Goal: Communication & Community: Answer question/provide support

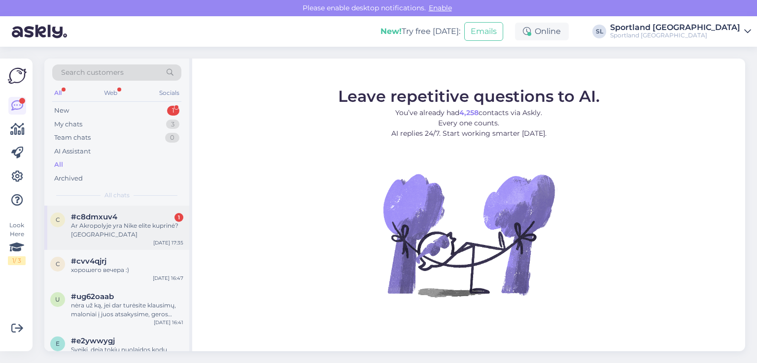
click at [109, 233] on div "Ar Akropolyje yra Nike elite kuprinė? [GEOGRAPHIC_DATA]" at bounding box center [127, 231] width 112 height 18
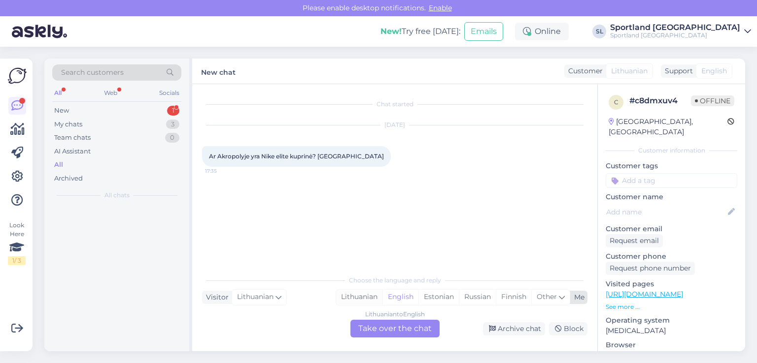
click at [359, 300] on div "Lithuanian" at bounding box center [359, 297] width 46 height 15
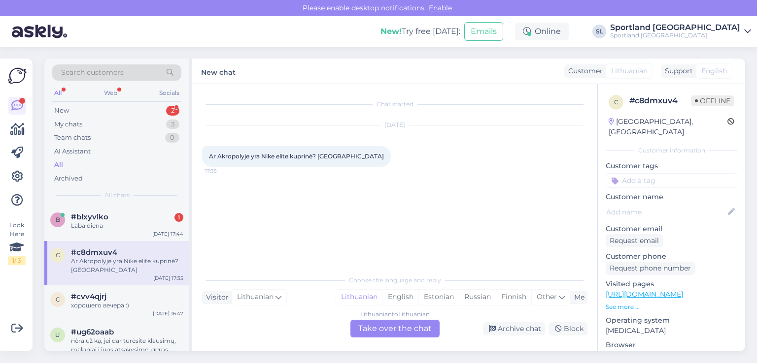
click at [371, 330] on div "Lithuanian to Lithuanian Take over the chat" at bounding box center [394, 329] width 89 height 18
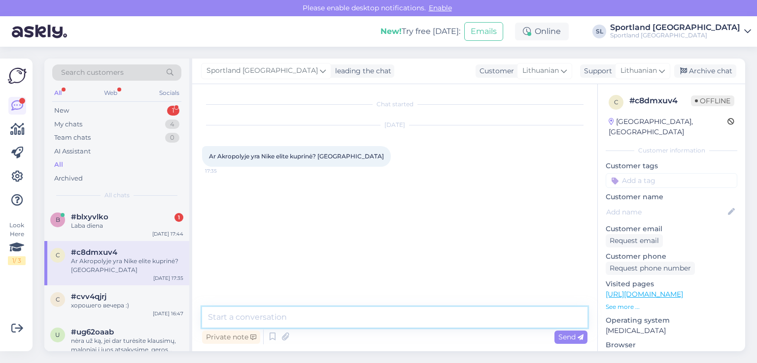
click at [344, 312] on textarea at bounding box center [394, 317] width 385 height 21
type textarea "s"
type textarea "Sveiki"
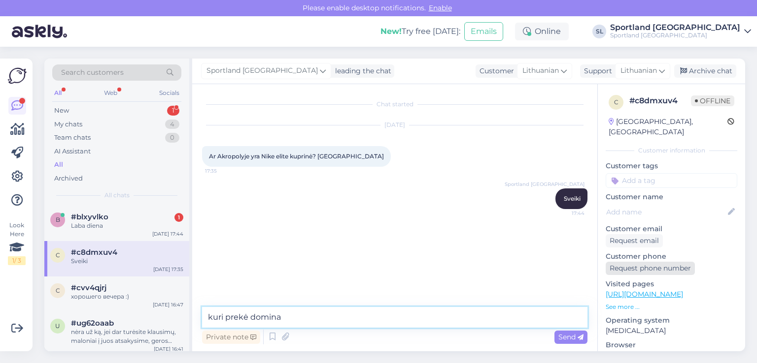
type textarea "kuri prekė domina?"
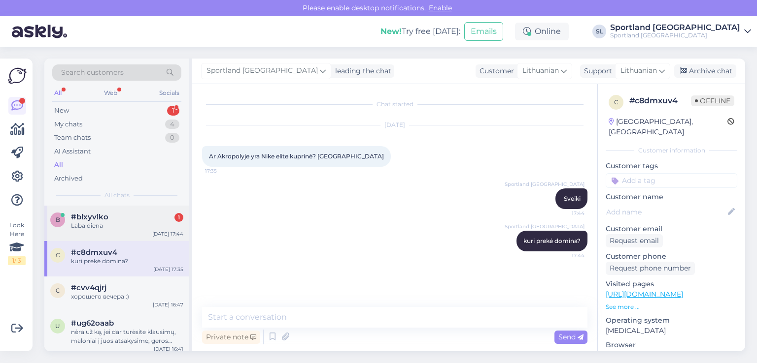
click at [106, 222] on div "Laba diena" at bounding box center [127, 226] width 112 height 9
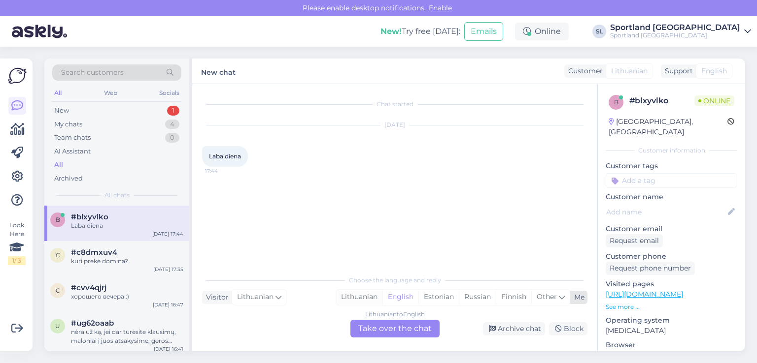
click at [348, 296] on div "Lithuanian" at bounding box center [359, 297] width 46 height 15
click at [370, 323] on div "Lithuanian to Lithuanian Take over the chat" at bounding box center [394, 329] width 89 height 18
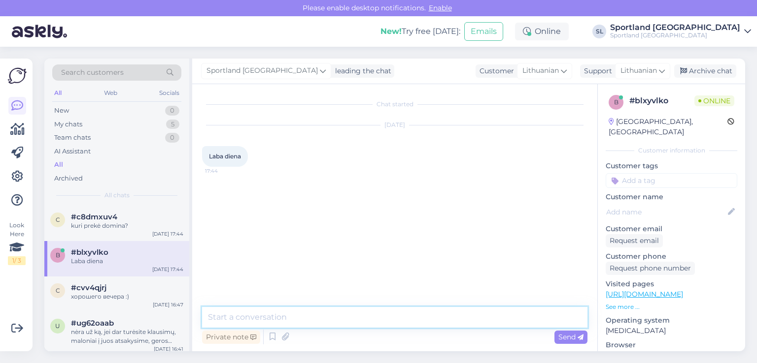
click at [353, 320] on textarea at bounding box center [394, 317] width 385 height 21
type textarea "Sveiki"
type textarea "kuo galime padėti?"
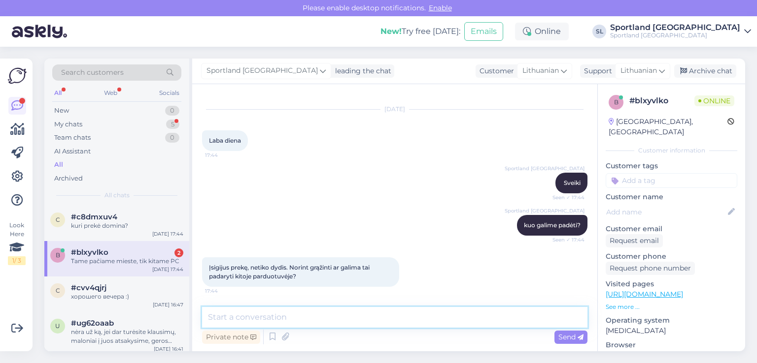
scroll to position [58, 0]
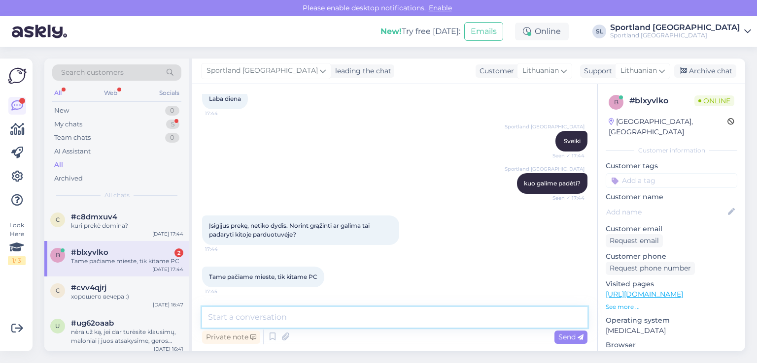
click at [349, 314] on textarea at bounding box center [394, 317] width 385 height 21
type textarea "kurioje parduotuvėje įsigijote prekę?"
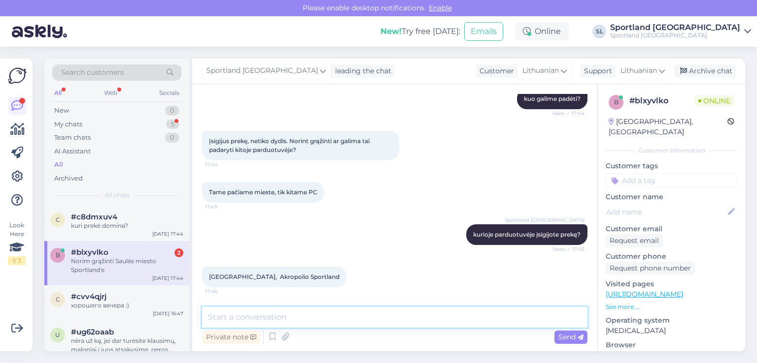
scroll to position [185, 0]
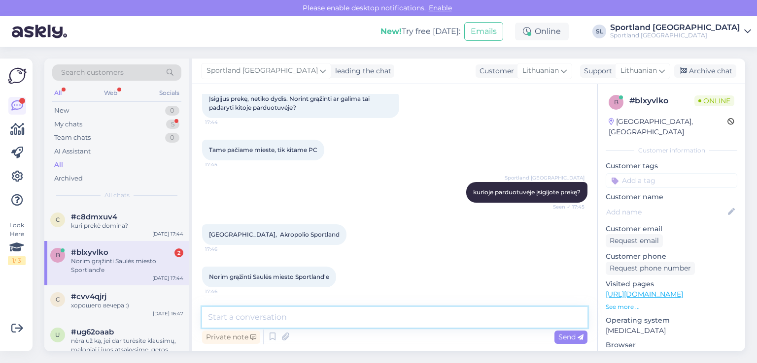
click at [346, 314] on textarea at bounding box center [394, 317] width 385 height 21
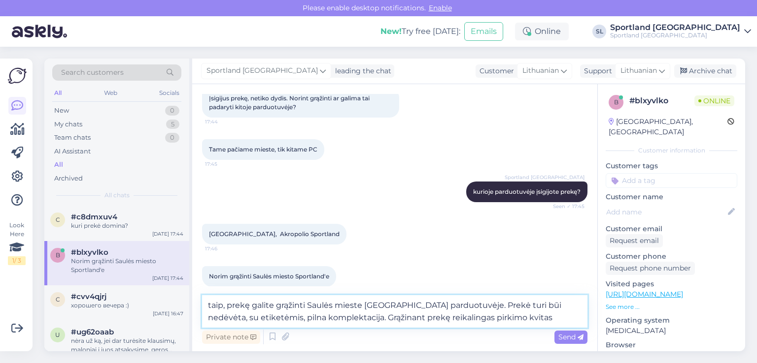
click at [456, 306] on textarea "taip, prekę galite grąžinti Saulės mieste [GEOGRAPHIC_DATA] parduotuvėje. Prekė…" at bounding box center [394, 312] width 385 height 33
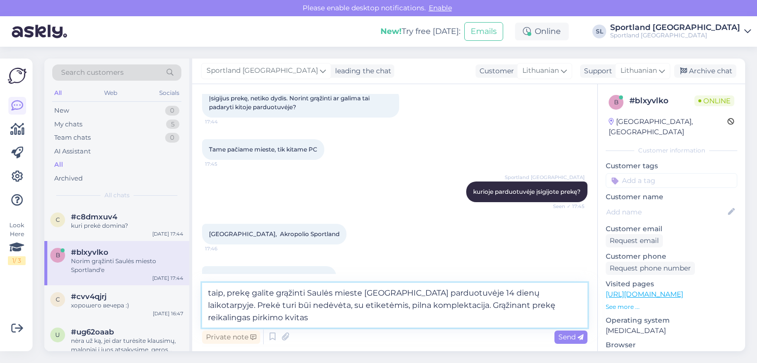
click at [244, 318] on textarea "taip, prekę galite grąžinti Saulės mieste [GEOGRAPHIC_DATA] parduotuvėje 14 die…" at bounding box center [394, 305] width 385 height 45
type textarea "taip, prekę galite grąžinti Saulės mieste [GEOGRAPHIC_DATA] parduotuvėje 14 die…"
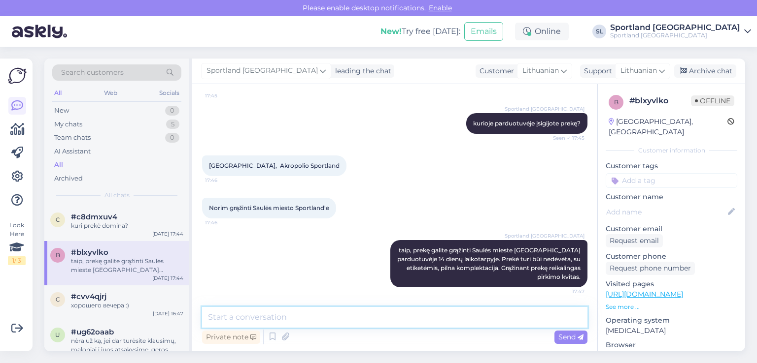
scroll to position [254, 0]
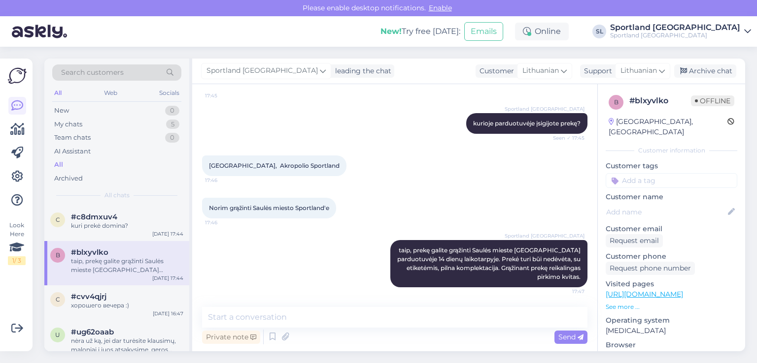
click at [71, 167] on div "All" at bounding box center [116, 165] width 129 height 14
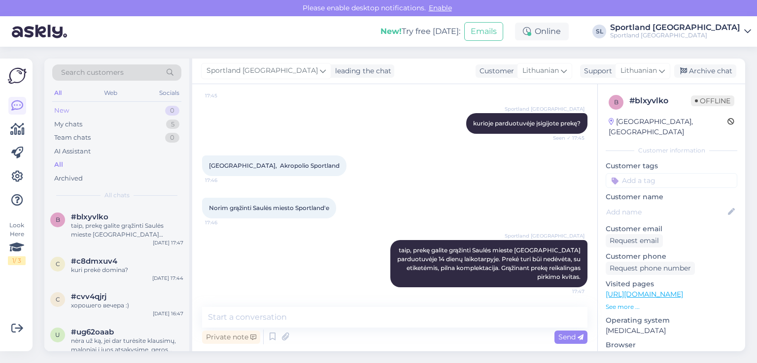
click at [106, 107] on div "New 0" at bounding box center [116, 111] width 129 height 14
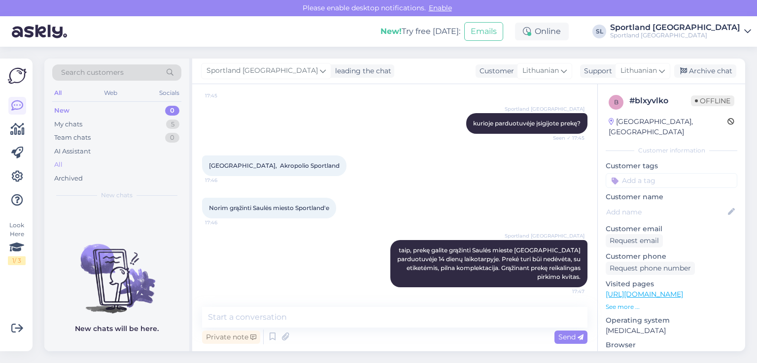
click at [93, 165] on div "All" at bounding box center [116, 165] width 129 height 14
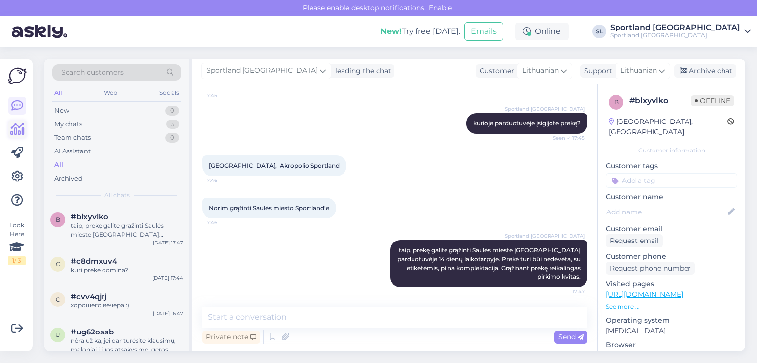
click at [23, 127] on icon at bounding box center [17, 130] width 14 height 12
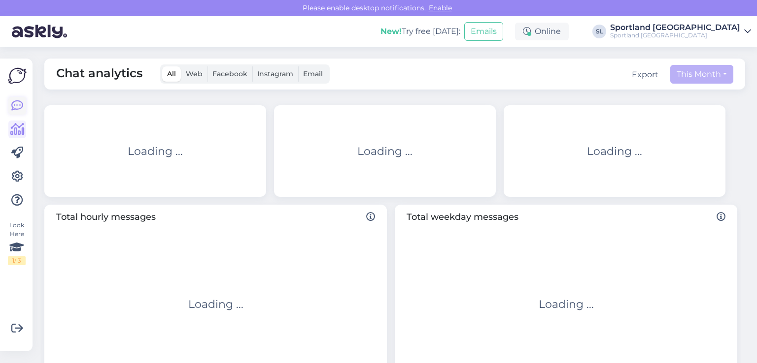
click at [14, 103] on icon at bounding box center [17, 106] width 12 height 12
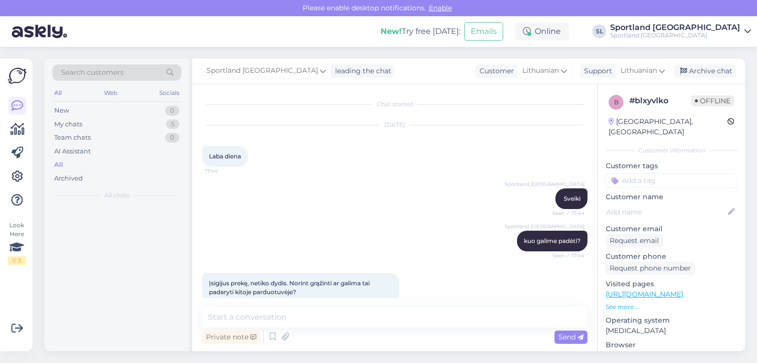
scroll to position [21, 0]
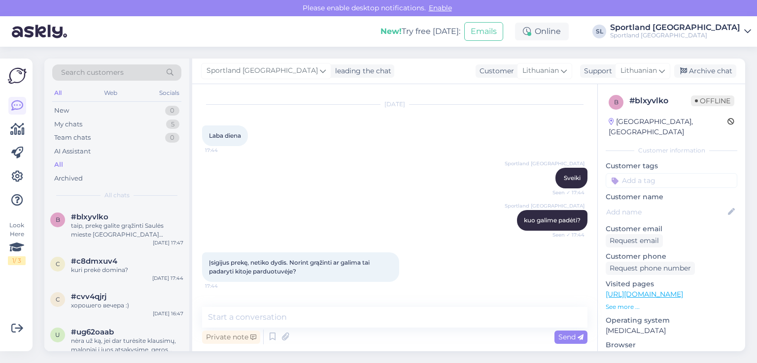
click at [72, 164] on div "All" at bounding box center [116, 165] width 129 height 14
click at [59, 112] on div "New" at bounding box center [61, 111] width 15 height 10
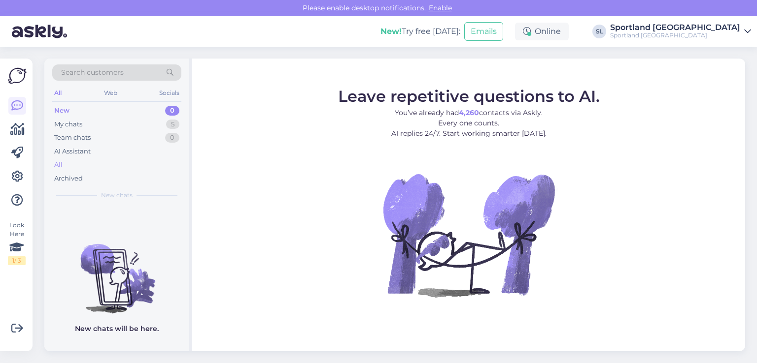
click at [75, 160] on div "All" at bounding box center [116, 165] width 129 height 14
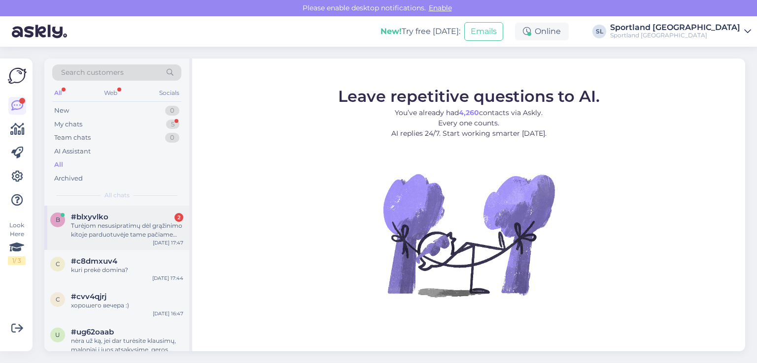
click at [123, 223] on div "Turėjom nesusipratimų dėl grąžinimo kitoje parduotuvėje tame pačiame mieste" at bounding box center [127, 231] width 112 height 18
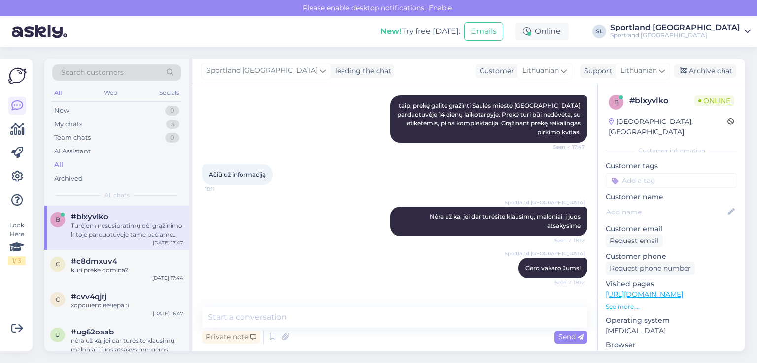
scroll to position [441, 0]
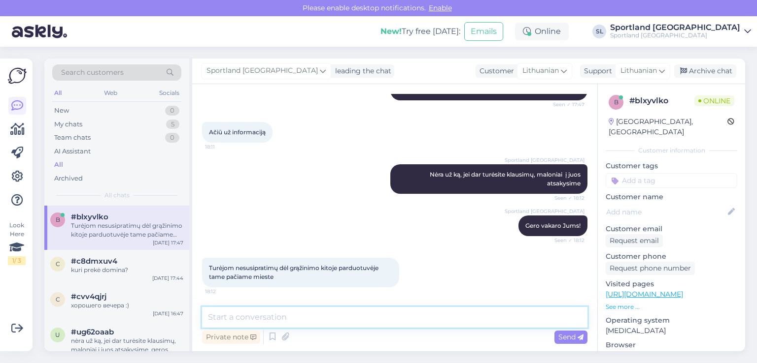
click at [291, 310] on textarea at bounding box center [394, 317] width 385 height 21
type textarea "kokie nesklandumai kilo?"
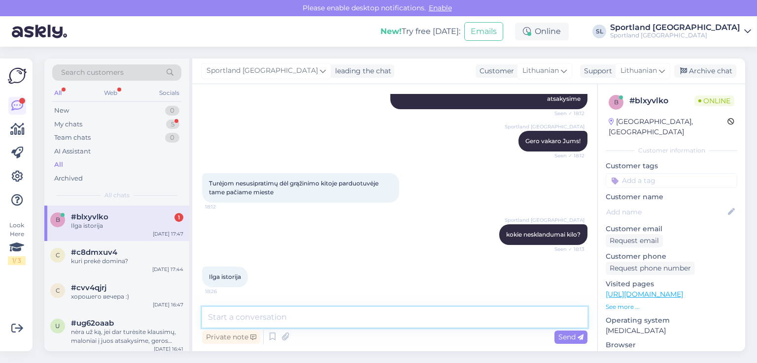
scroll to position [526, 0]
click at [329, 308] on textarea at bounding box center [394, 317] width 385 height 21
type textarea "Maloniai atsiprašome už kilusius nesklandumus."
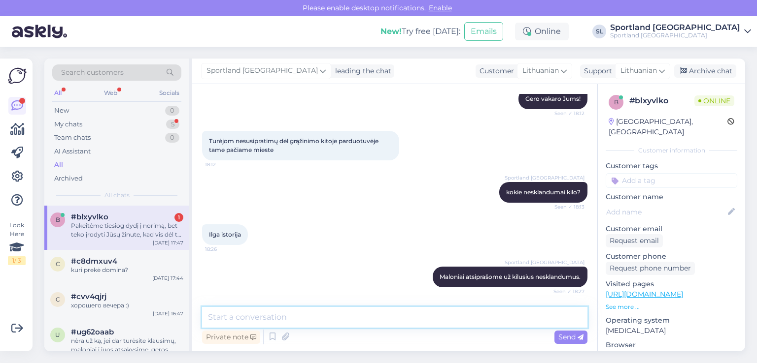
scroll to position [619, 0]
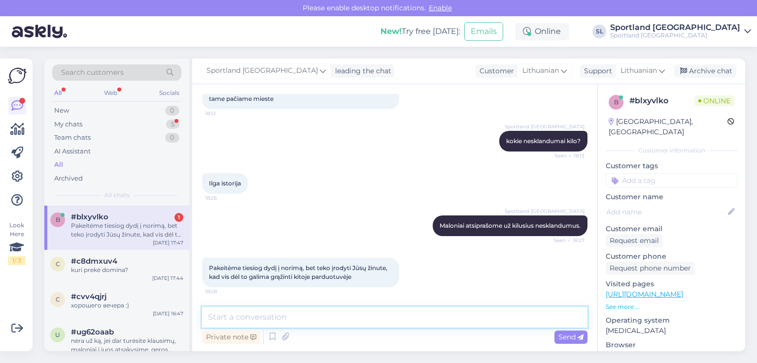
click at [391, 316] on textarea at bounding box center [394, 317] width 385 height 21
type textarea "m"
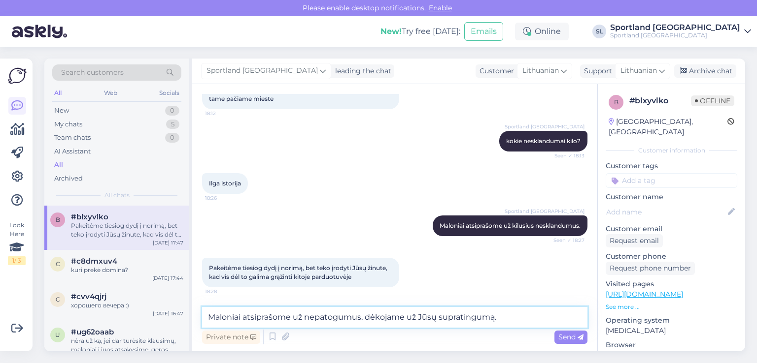
type textarea "Maloniai atsiprašome už nepatogumus, dėkojame už Jūsų supratingumą."
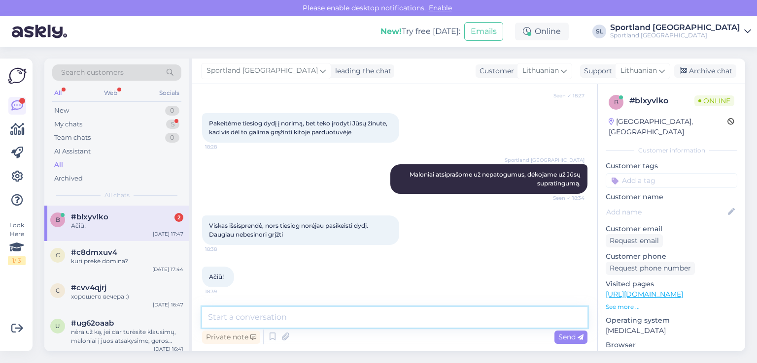
scroll to position [764, 0]
click at [307, 326] on textarea at bounding box center [394, 317] width 385 height 21
type textarea "[PERSON_NAME] Jums :)"
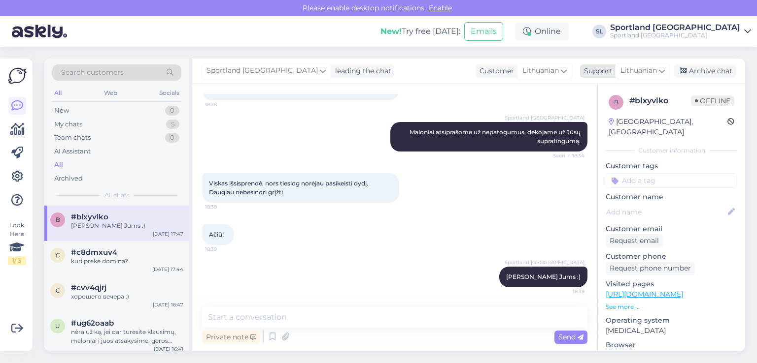
click at [709, 72] on div "Archive chat" at bounding box center [705, 71] width 62 height 13
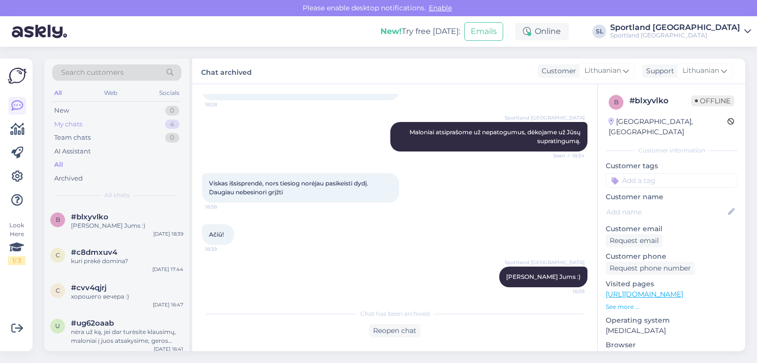
click at [130, 119] on div "My chats 4" at bounding box center [116, 125] width 129 height 14
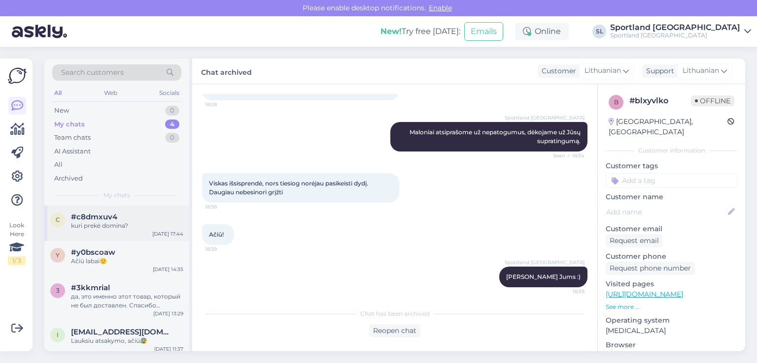
click at [115, 231] on div "c #c8dmxuv4 kuri prekė domina? [DATE] 17:44" at bounding box center [116, 223] width 145 height 35
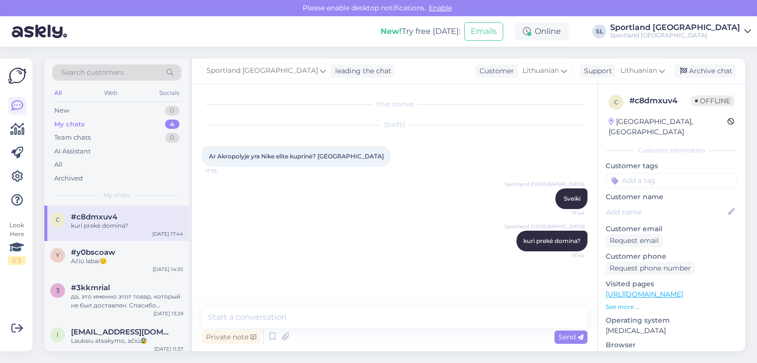
scroll to position [0, 0]
click at [691, 73] on div "Archive chat" at bounding box center [705, 71] width 62 height 13
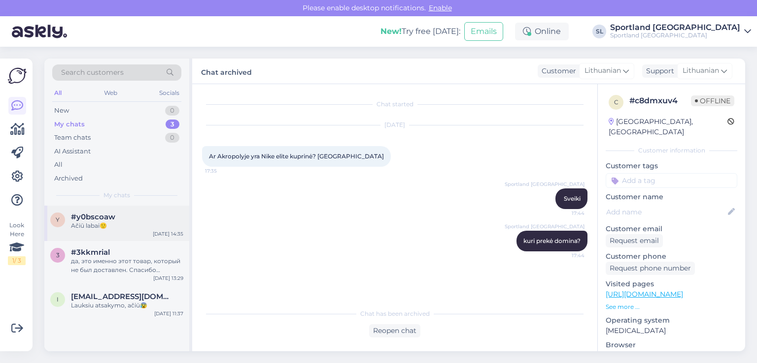
click at [95, 227] on div "Ačiū labai🙂" at bounding box center [127, 226] width 112 height 9
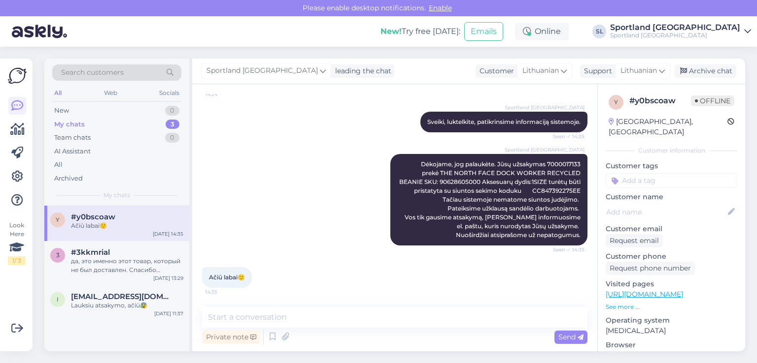
scroll to position [166, 0]
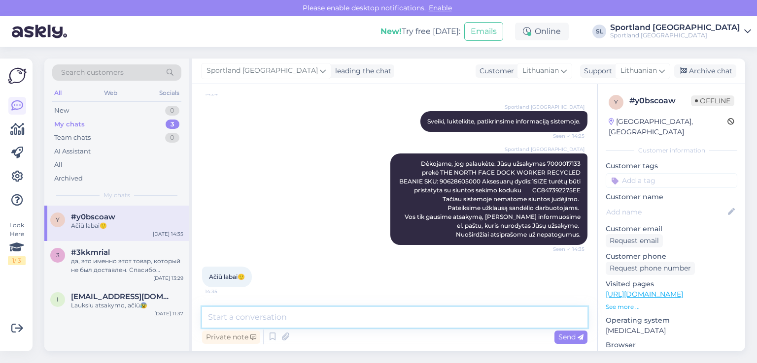
click at [339, 324] on textarea at bounding box center [394, 317] width 385 height 21
type textarea "Informavome Jus el. paštu."
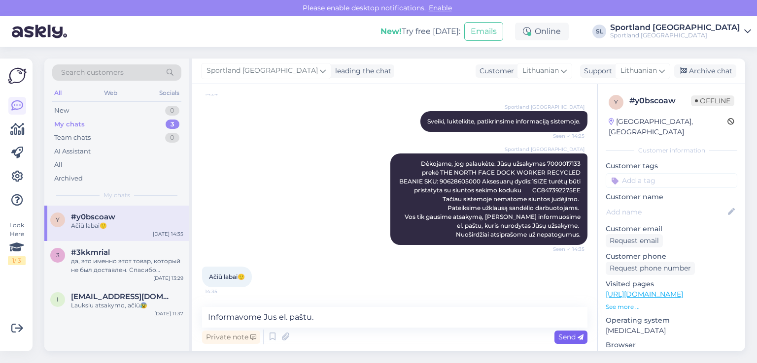
click at [569, 336] on span "Send" at bounding box center [570, 337] width 25 height 9
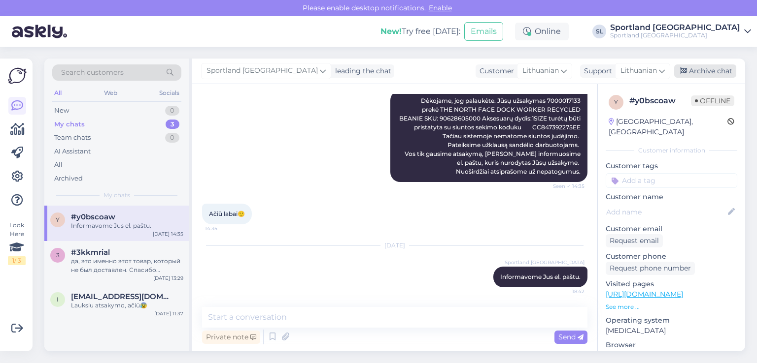
click at [693, 69] on div "Archive chat" at bounding box center [705, 71] width 62 height 13
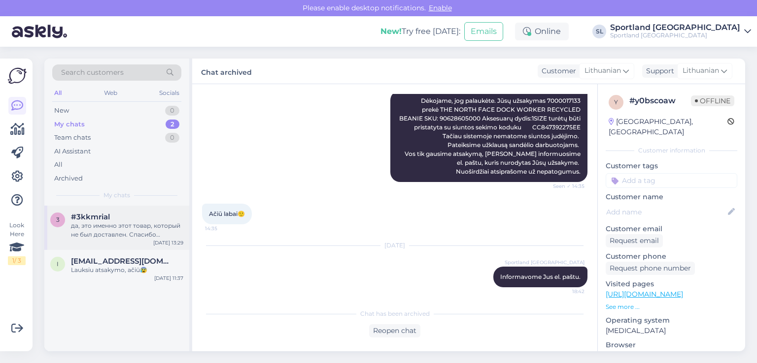
click at [101, 231] on div "да, это именно этот товар, который не был доставлен. Спасибо большое, буду ждат…" at bounding box center [127, 231] width 112 height 18
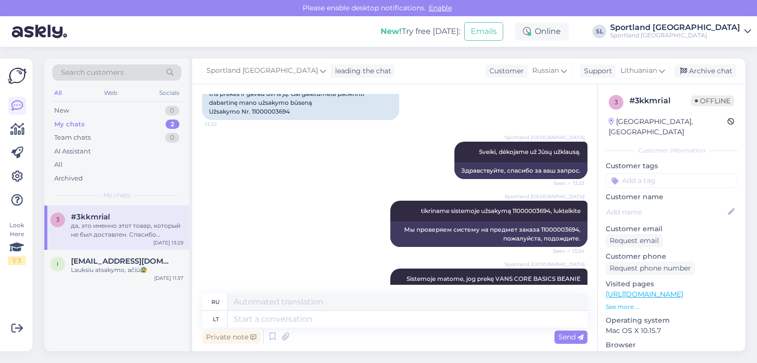
scroll to position [1239, 0]
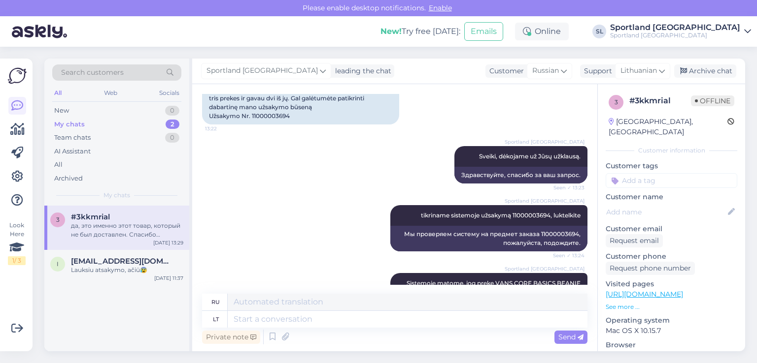
click at [275, 115] on div "Laba diena! Gal pasakyti, kada galiu tikėtis pristatymo? [DATE] d. užsisakiau t…" at bounding box center [300, 98] width 197 height 52
click at [275, 116] on div "Laba diena! Gal pasakyti, kada galiu tikėtis pristatymo? [DATE] d. užsisakiau t…" at bounding box center [300, 98] width 197 height 52
copy div "11000003694"
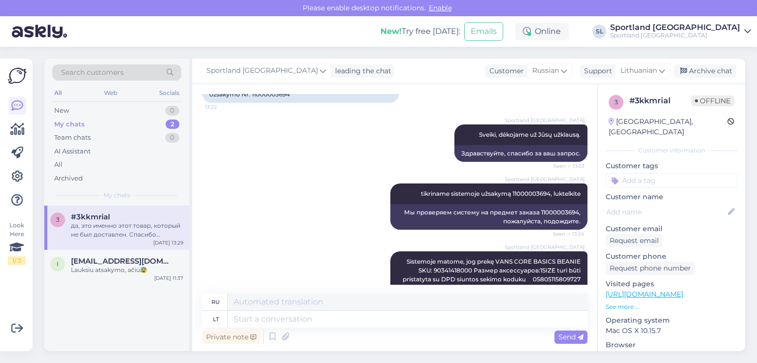
scroll to position [1140, 0]
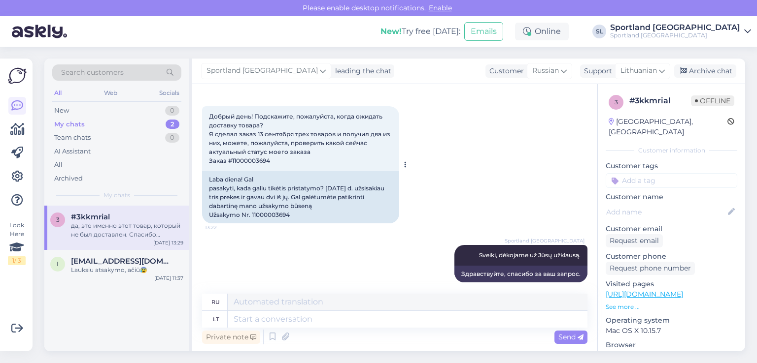
click at [268, 214] on div "Laba diena! Gal pasakyti, kada galiu tikėtis pristatymo? [DATE] d. užsisakiau t…" at bounding box center [300, 197] width 197 height 52
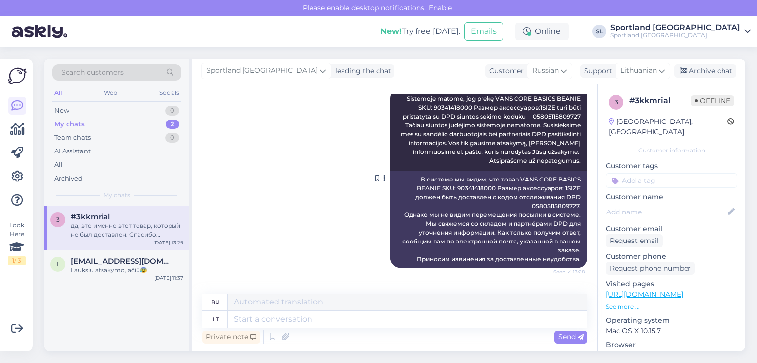
scroll to position [1485, 0]
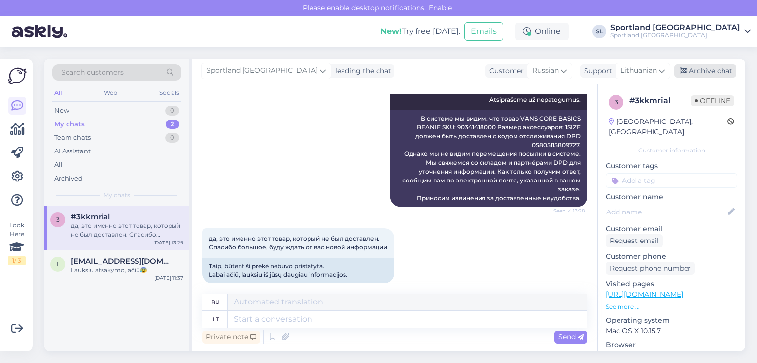
click at [709, 72] on div "Archive chat" at bounding box center [705, 71] width 62 height 13
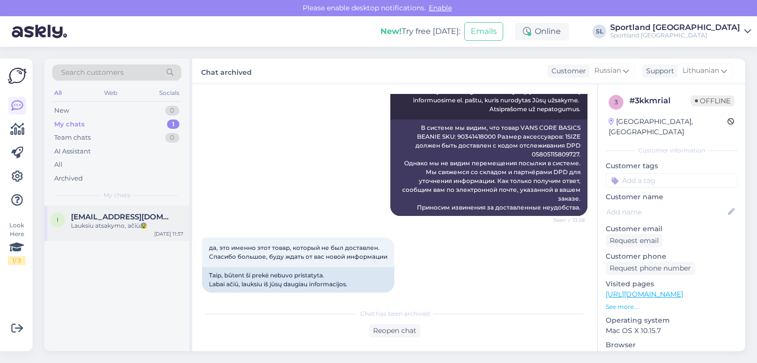
click at [103, 227] on div "Lauksiu atsakymo, ačiū😰" at bounding box center [127, 226] width 112 height 9
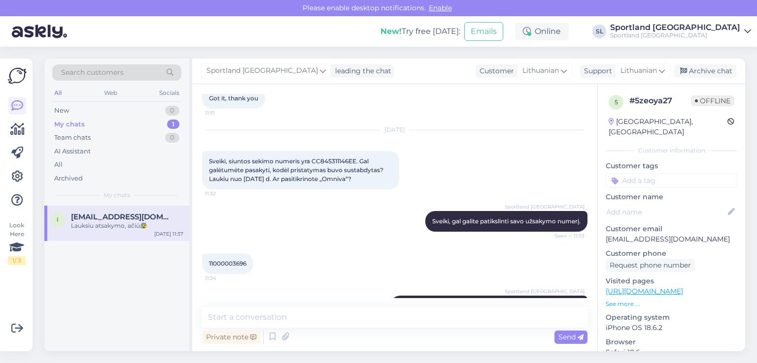
scroll to position [457, 0]
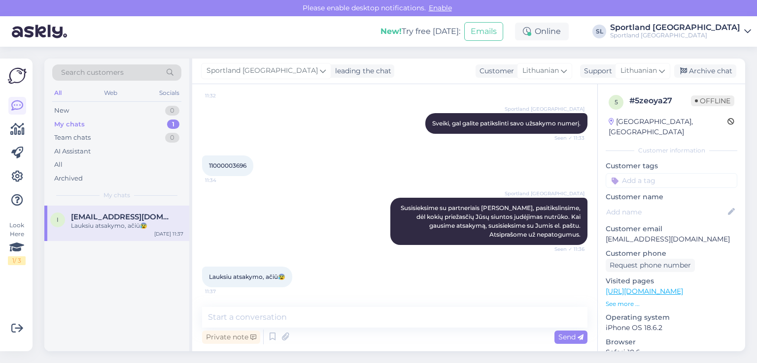
click at [240, 166] on span "11000003696" at bounding box center [227, 165] width 37 height 7
copy div "11000003696 11:34"
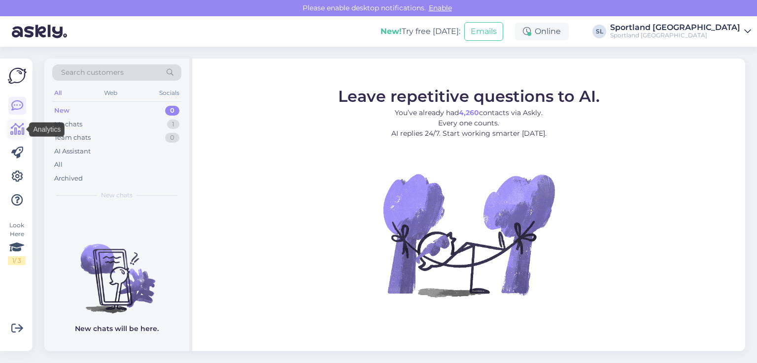
click at [14, 132] on icon at bounding box center [17, 130] width 14 height 12
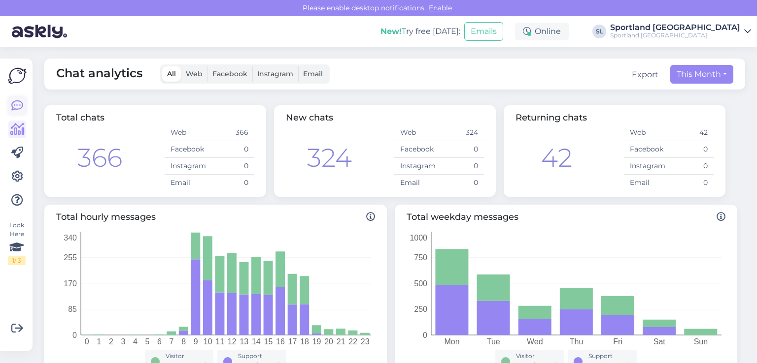
click at [19, 112] on icon at bounding box center [17, 106] width 12 height 12
